Goal: Find specific page/section: Find specific page/section

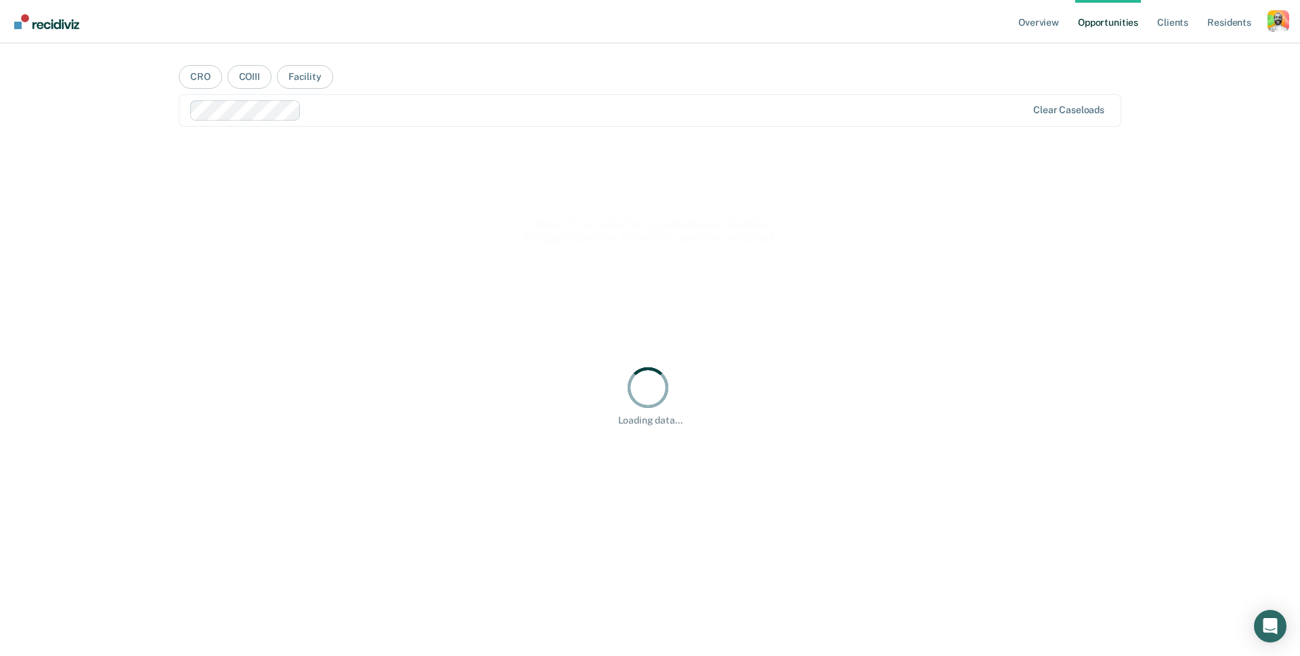
click at [1271, 21] on div "Profile dropdown button" at bounding box center [1279, 21] width 22 height 22
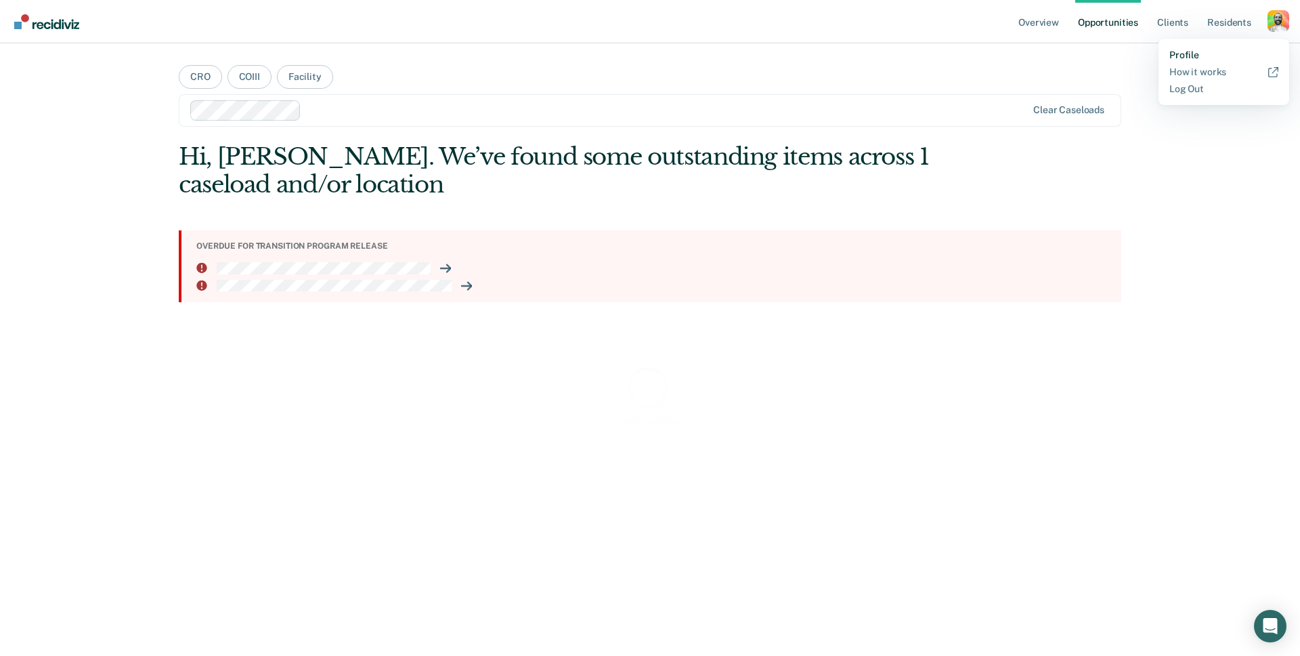
click at [1189, 56] on link "Profile" at bounding box center [1224, 55] width 109 height 12
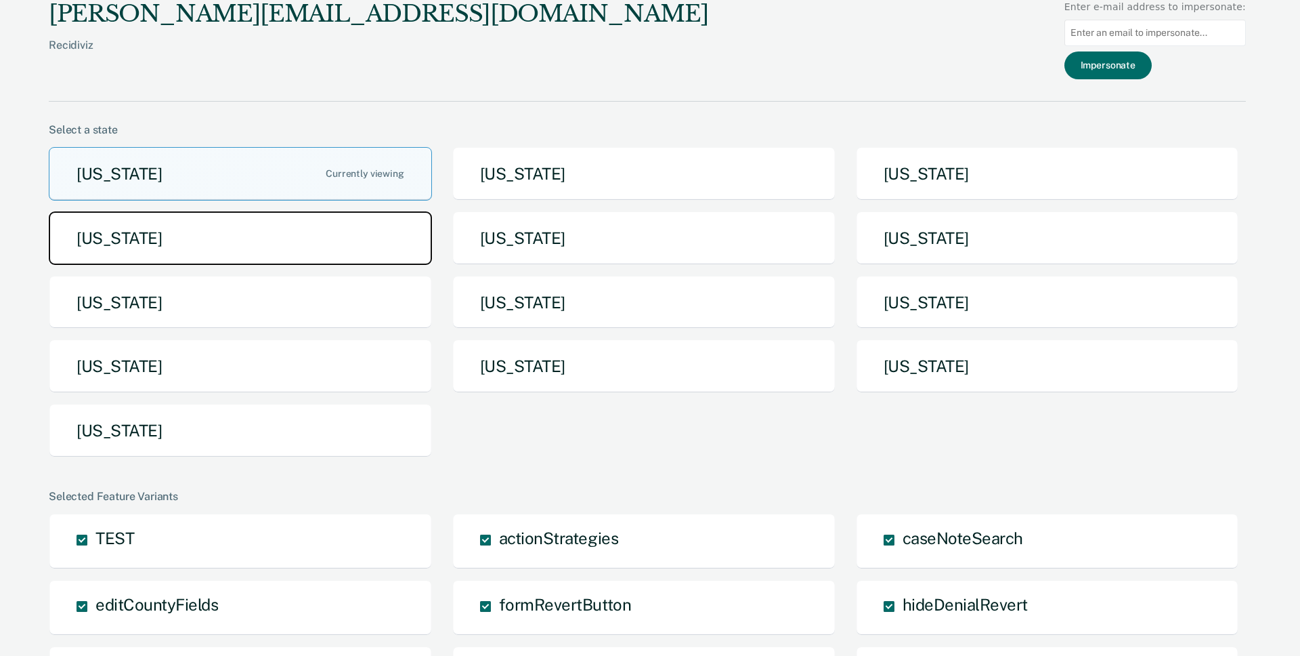
click at [264, 259] on button "[US_STATE]" at bounding box center [240, 238] width 383 height 54
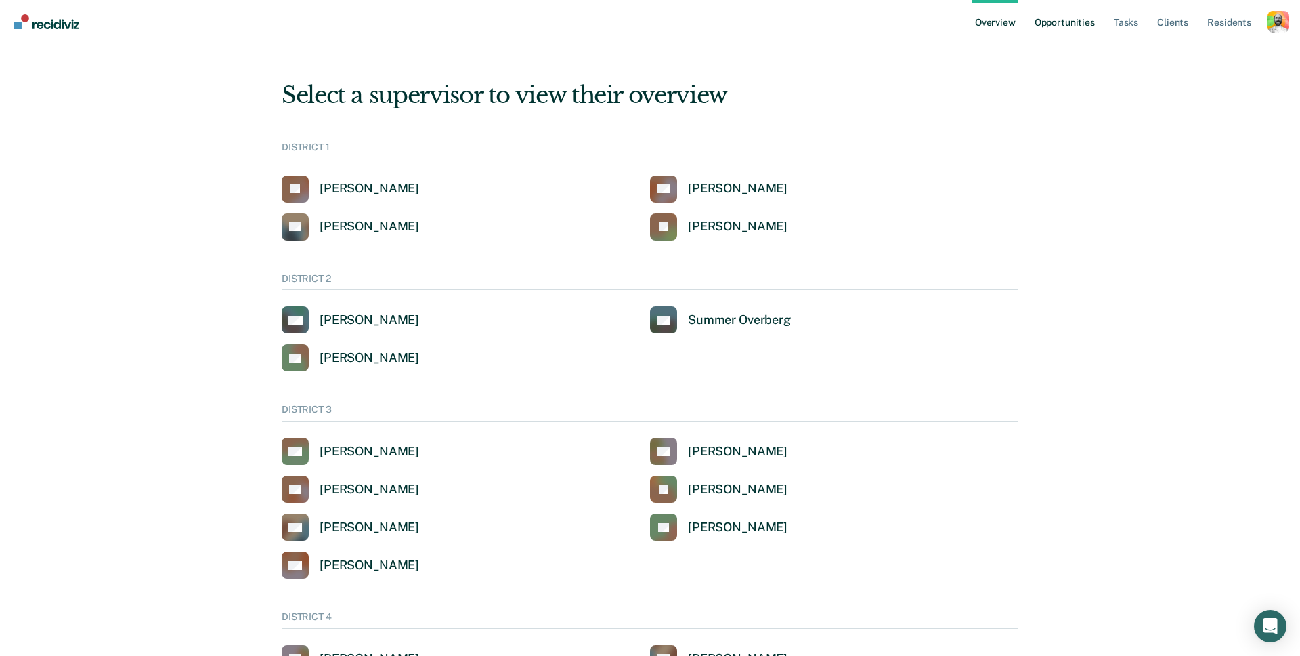
click at [1075, 24] on link "Opportunities" at bounding box center [1065, 21] width 66 height 43
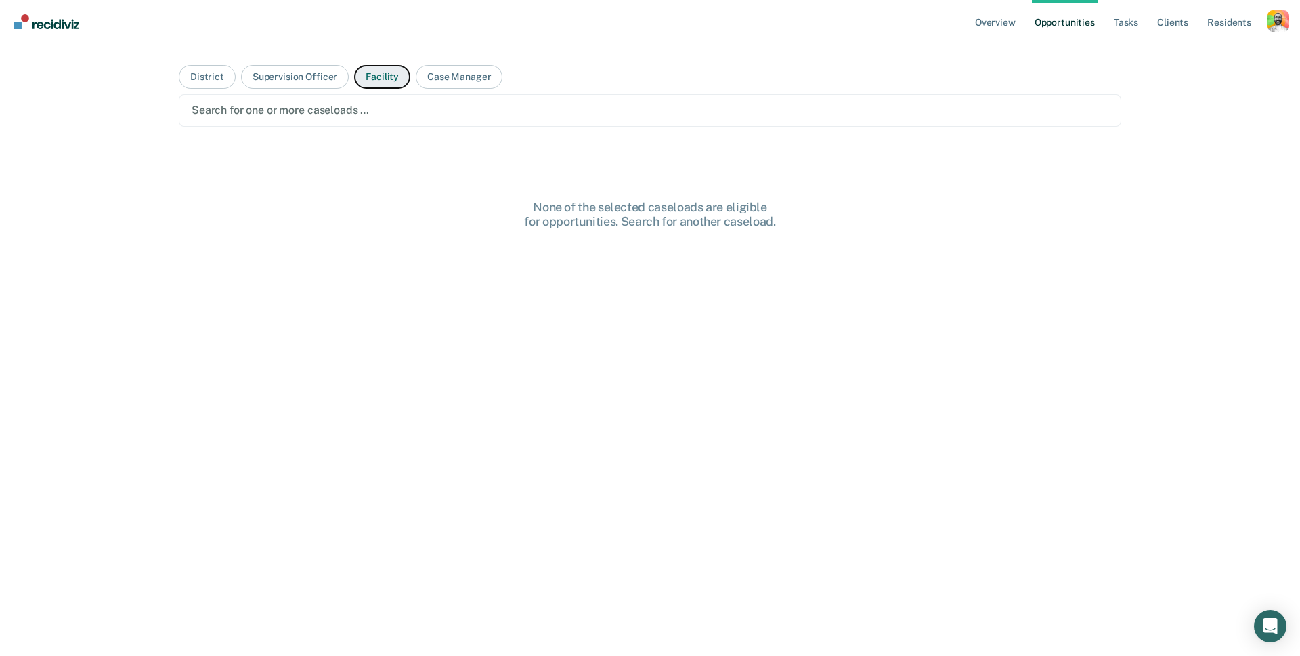
click at [374, 76] on button "Facility" at bounding box center [382, 77] width 56 height 24
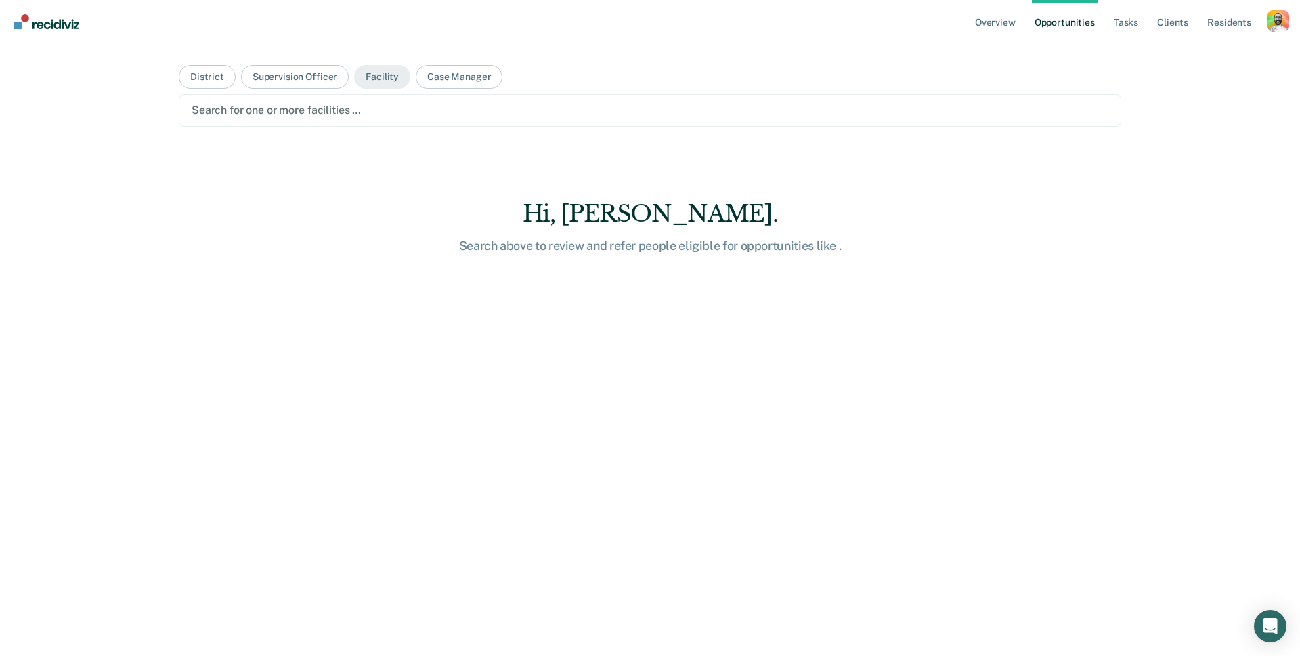
click at [320, 109] on div at bounding box center [650, 110] width 917 height 16
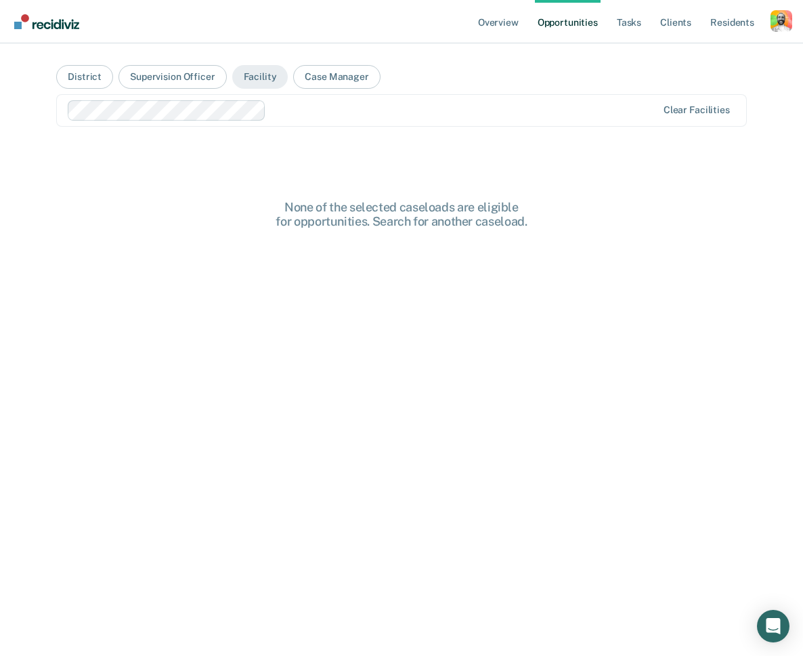
click at [314, 99] on div "Clear facilities" at bounding box center [401, 110] width 690 height 33
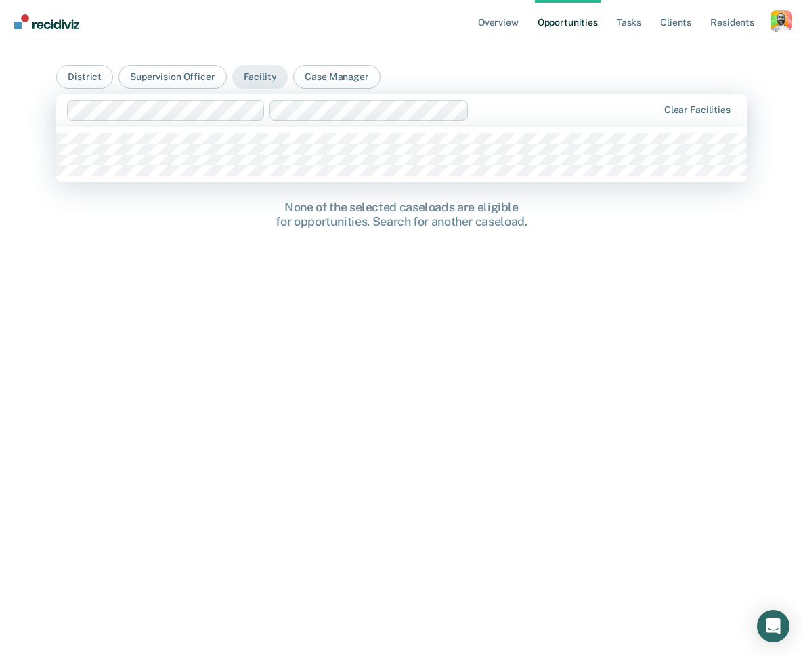
click at [519, 100] on div at bounding box center [363, 110] width 592 height 20
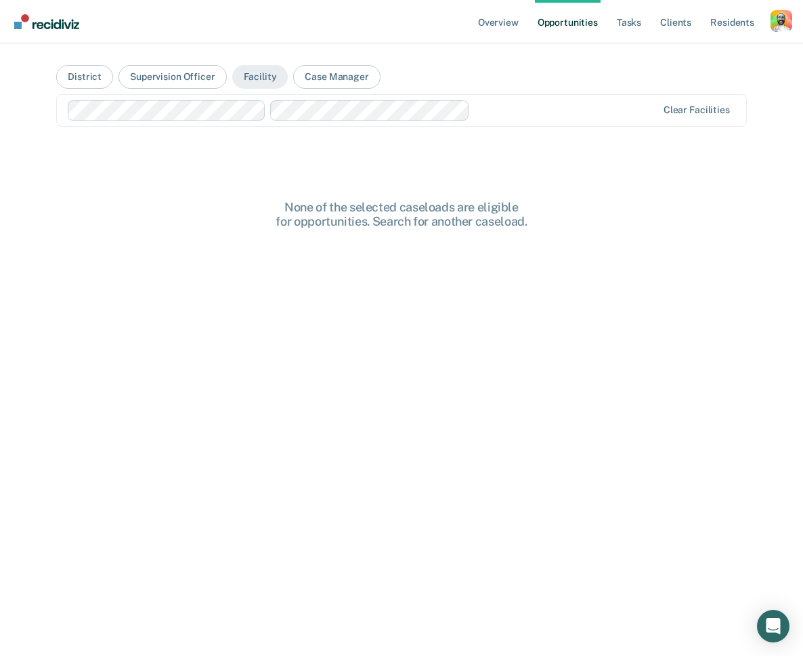
click at [540, 83] on main "District Supervision Officer Facility Case Manager option [US_STATE][GEOGRAPHIC…" at bounding box center [401, 333] width 723 height 580
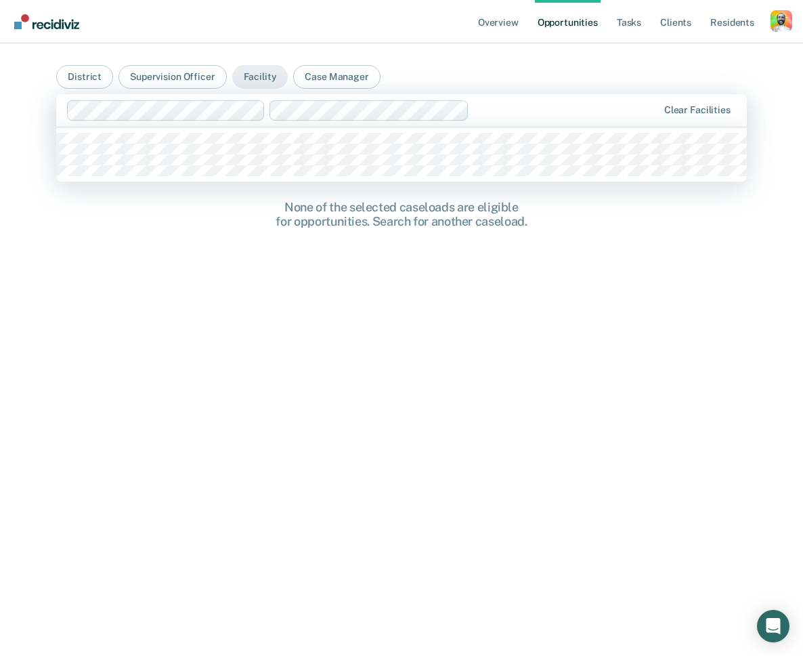
click at [540, 113] on div at bounding box center [566, 110] width 182 height 16
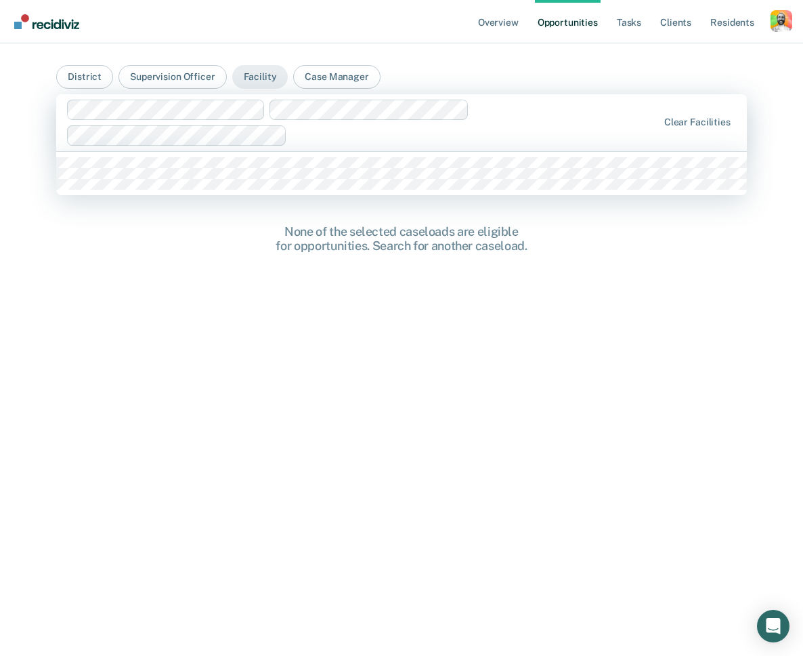
click at [536, 129] on div at bounding box center [475, 135] width 365 height 16
